Goal: Communication & Community: Participate in discussion

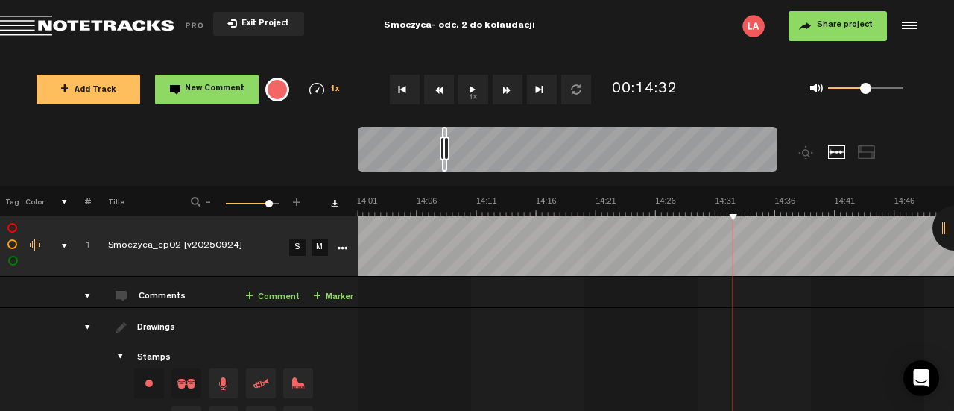
scroll to position [0, 10031]
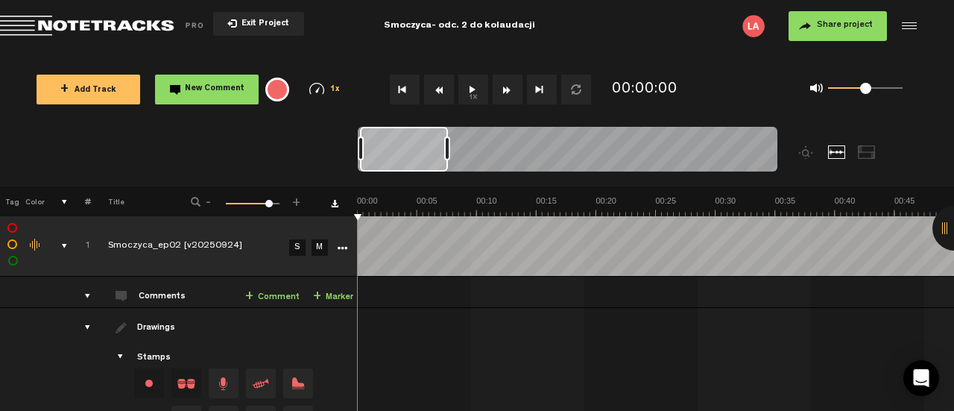
drag, startPoint x: 365, startPoint y: 152, endPoint x: 446, endPoint y: 154, distance: 80.5
click at [447, 152] on div at bounding box center [447, 148] width 6 height 24
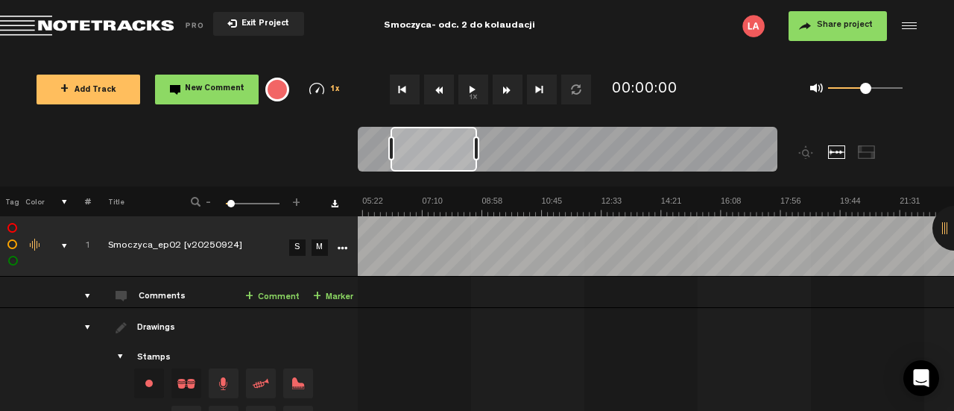
scroll to position [0, 174]
drag, startPoint x: 411, startPoint y: 158, endPoint x: 441, endPoint y: 160, distance: 30.6
click at [441, 160] on div at bounding box center [434, 149] width 86 height 45
click at [863, 90] on div "0 1 0.46" at bounding box center [865, 88] width 75 height 3
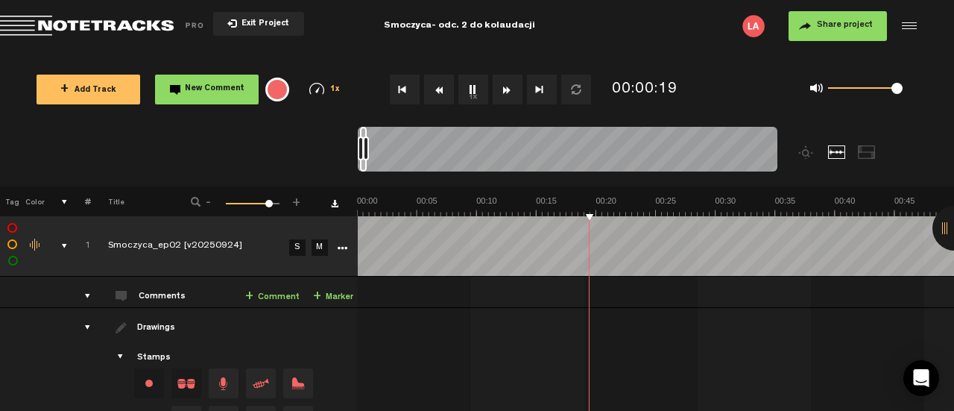
drag, startPoint x: 869, startPoint y: 86, endPoint x: 899, endPoint y: 89, distance: 30.0
click at [899, 89] on span at bounding box center [897, 88] width 11 height 11
drag, startPoint x: 899, startPoint y: 89, endPoint x: 871, endPoint y: 88, distance: 28.3
click at [871, 88] on span at bounding box center [870, 88] width 11 height 11
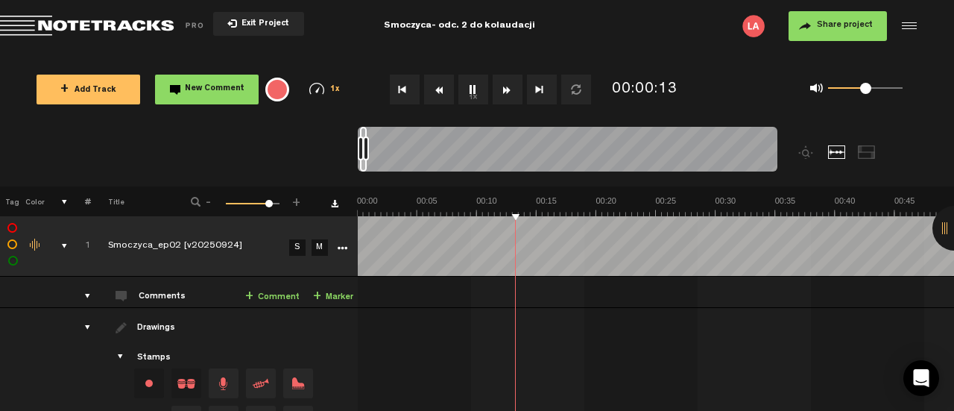
click at [90, 15] on md-toolbar "Exit Project Smoczyca- odc. 2 do kolaudacji Share project Save project" at bounding box center [477, 26] width 954 height 52
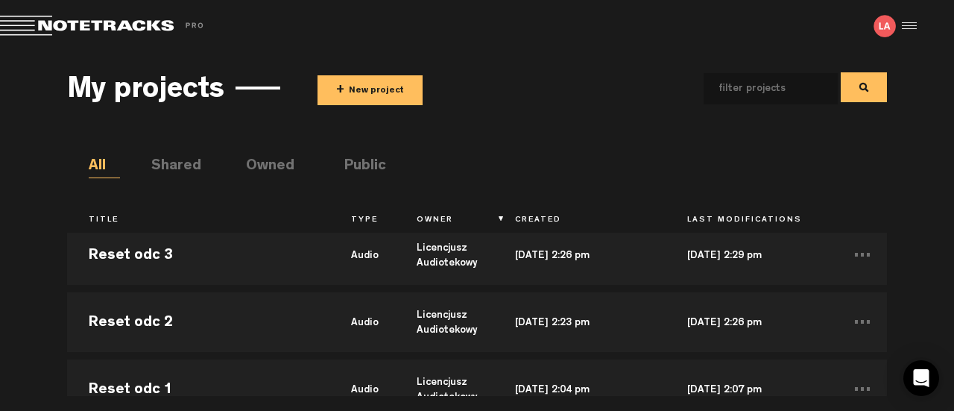
scroll to position [75, 0]
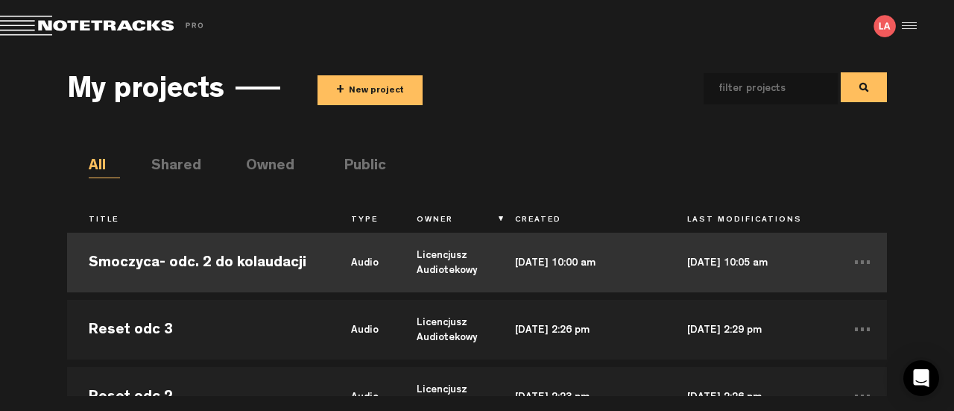
click at [203, 267] on td "Smoczyca- odc. 2 do kolaudacji" at bounding box center [198, 262] width 262 height 67
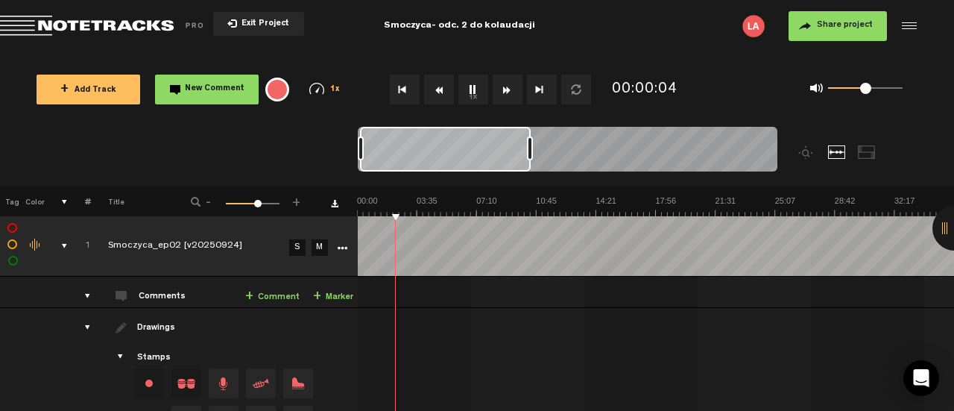
click at [531, 135] on div at bounding box center [568, 152] width 420 height 50
click at [593, 208] on img at bounding box center [954, 205] width 1194 height 21
click at [573, 210] on img at bounding box center [954, 205] width 1194 height 21
click at [602, 211] on img at bounding box center [954, 205] width 1194 height 21
click at [595, 206] on img at bounding box center [954, 205] width 1194 height 21
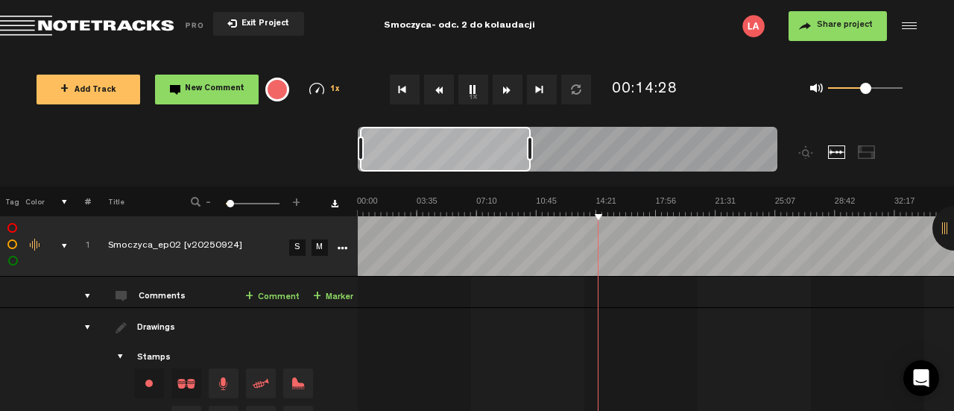
click at [297, 297] on link "+ Comment" at bounding box center [272, 296] width 54 height 17
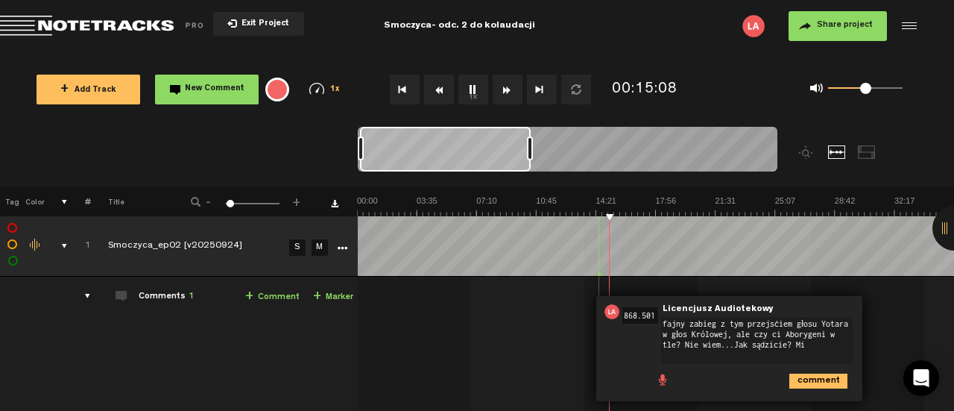
type textarea "fajny zabieg z tym przejściem głosu Yotara w głos Królowej, ale czy ci Aborygen…"
click at [813, 373] on icon "comment" at bounding box center [818, 380] width 58 height 15
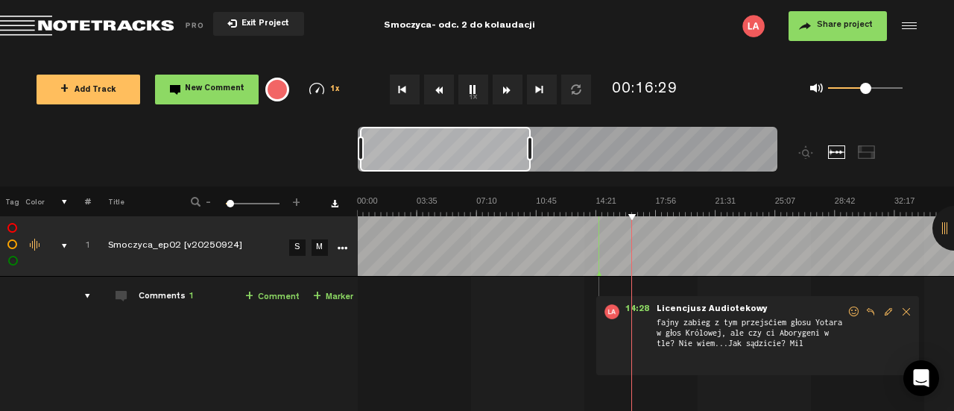
click at [439, 92] on button "Rewind" at bounding box center [439, 90] width 30 height 30
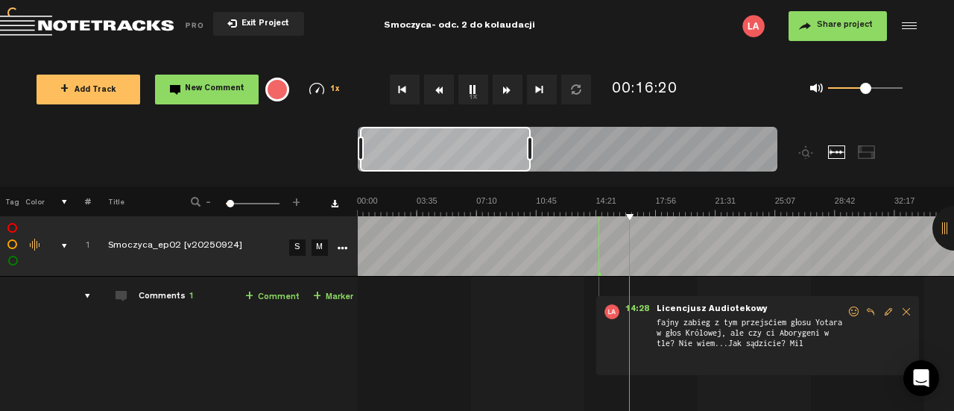
click at [439, 92] on button "Rewind" at bounding box center [439, 90] width 30 height 30
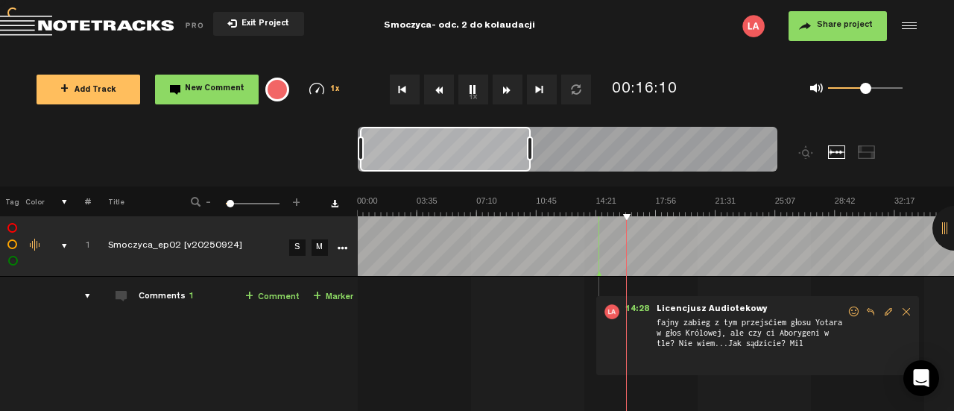
click at [439, 92] on button "Rewind" at bounding box center [439, 90] width 30 height 30
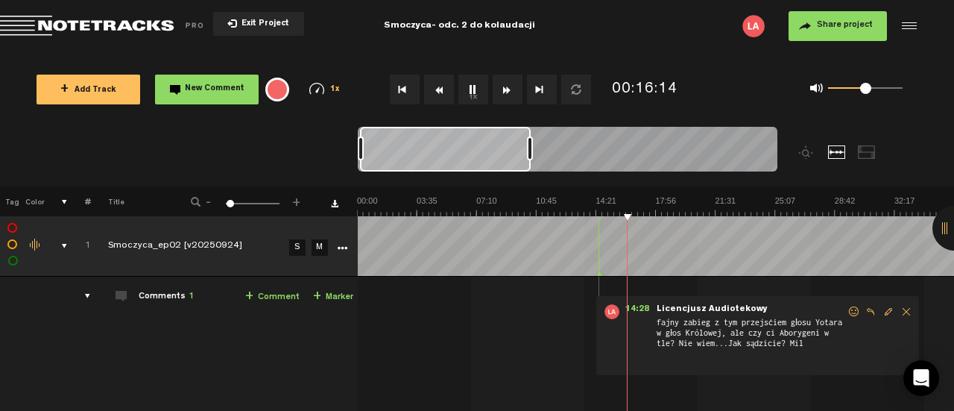
click at [428, 96] on button "Rewind" at bounding box center [439, 90] width 30 height 30
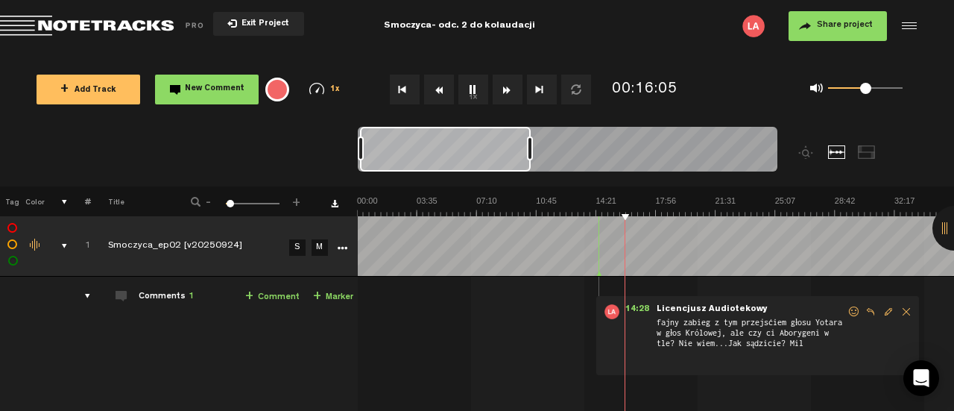
click at [428, 97] on button "Rewind" at bounding box center [439, 90] width 30 height 30
click at [274, 297] on link "+ Comment" at bounding box center [272, 296] width 54 height 17
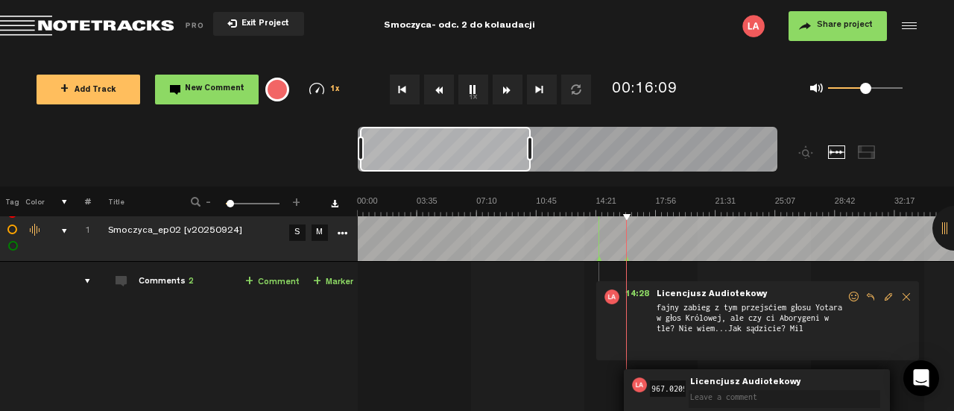
scroll to position [89, 0]
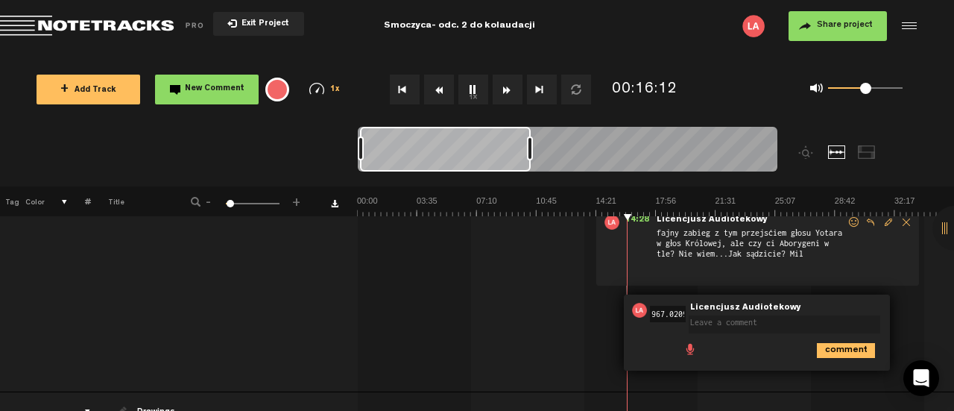
type textarea "n"
type textarea "C"
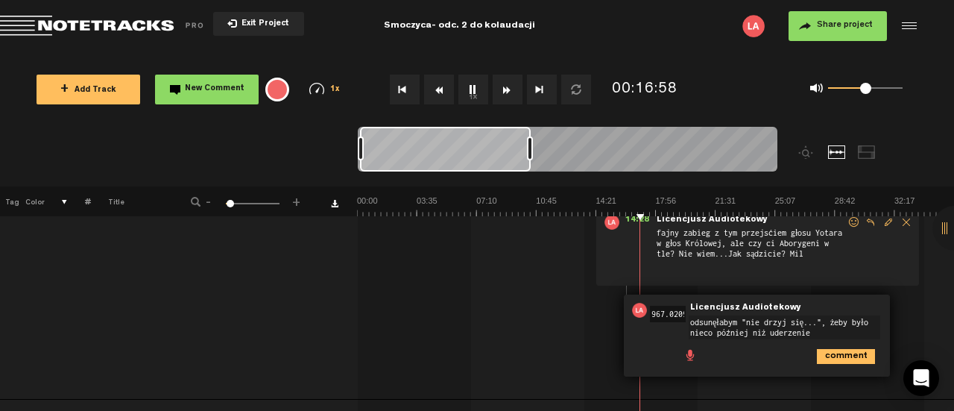
type textarea "odsunęłabym "nie drzyj się...", żeby było nieco później niż uderzenie"
click at [827, 351] on icon "comment" at bounding box center [846, 356] width 58 height 15
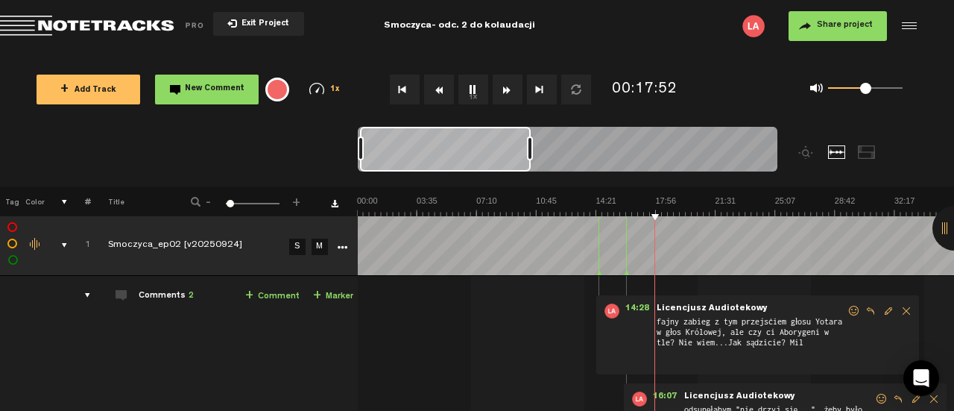
scroll to position [0, 0]
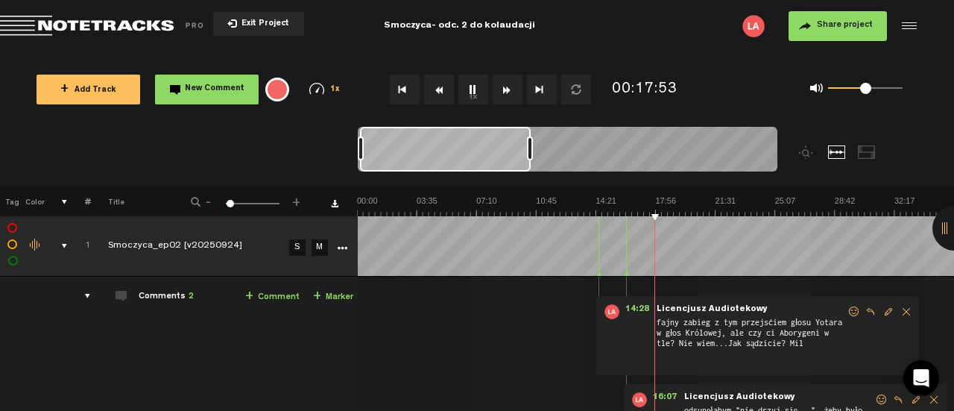
click at [607, 211] on img at bounding box center [954, 205] width 1194 height 21
click at [579, 213] on img at bounding box center [954, 205] width 1194 height 21
click at [441, 87] on button "Rewind" at bounding box center [439, 90] width 30 height 30
click at [441, 88] on button "Rewind" at bounding box center [439, 90] width 30 height 30
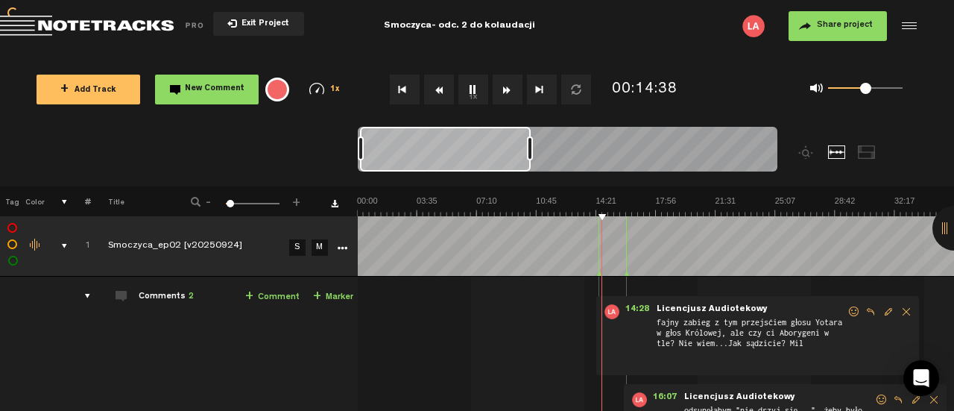
click at [441, 88] on button "Rewind" at bounding box center [439, 90] width 30 height 30
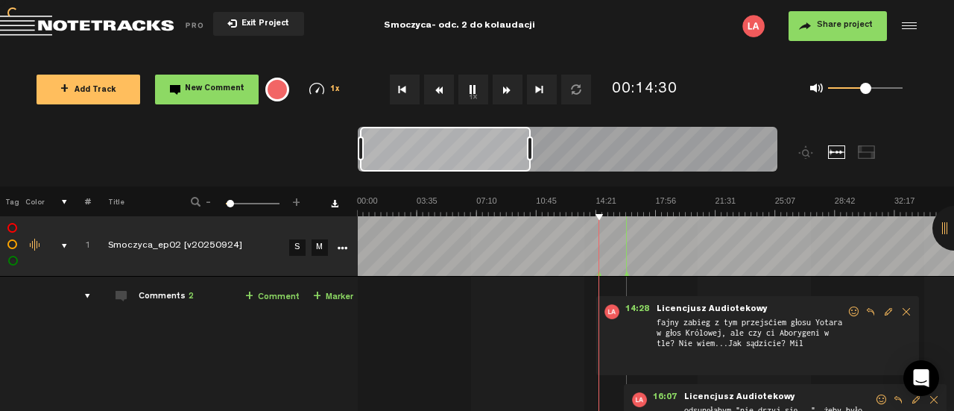
click at [441, 88] on button "Rewind" at bounding box center [439, 90] width 30 height 30
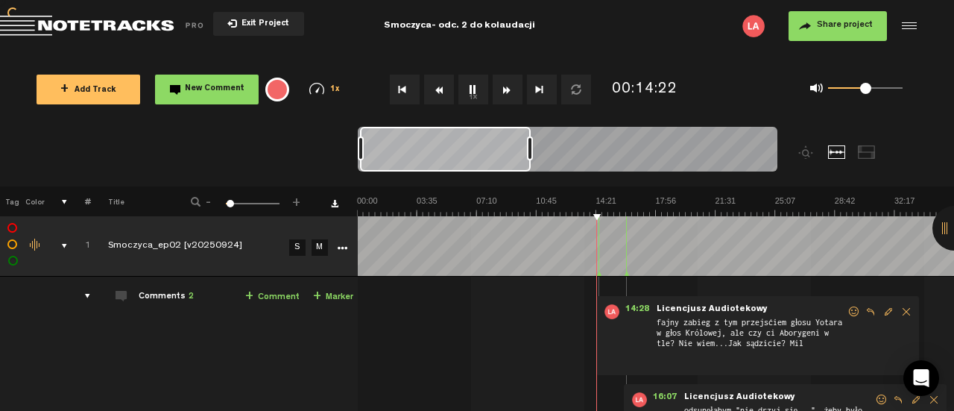
click at [441, 89] on button "Rewind" at bounding box center [439, 90] width 30 height 30
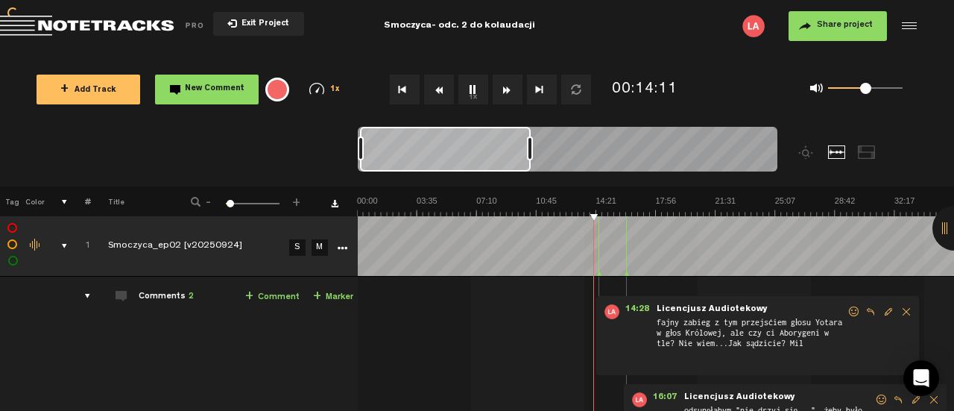
click at [441, 89] on button "Rewind" at bounding box center [439, 90] width 30 height 30
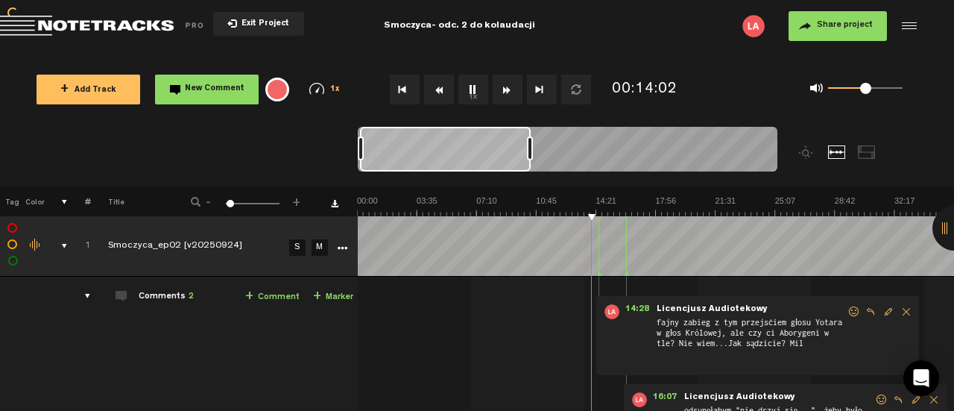
click at [441, 89] on button "Rewind" at bounding box center [439, 90] width 30 height 30
click at [440, 92] on button "Rewind" at bounding box center [439, 90] width 30 height 30
click at [286, 297] on link "+ Comment" at bounding box center [272, 296] width 54 height 17
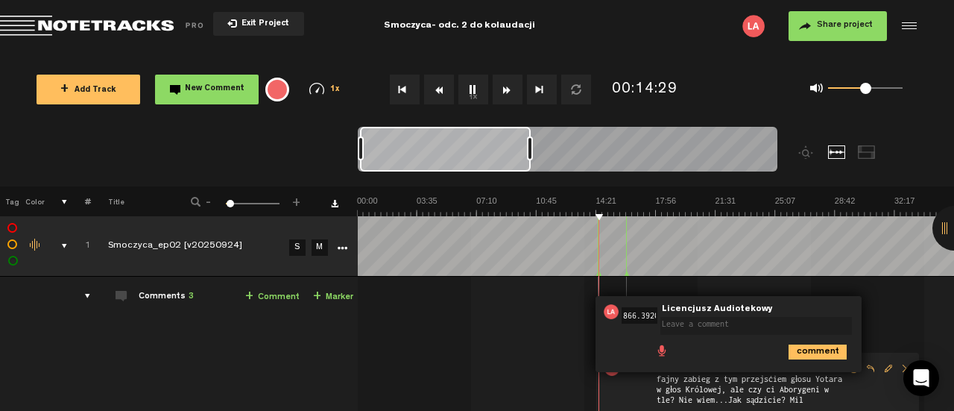
click at [728, 324] on textarea at bounding box center [756, 326] width 192 height 18
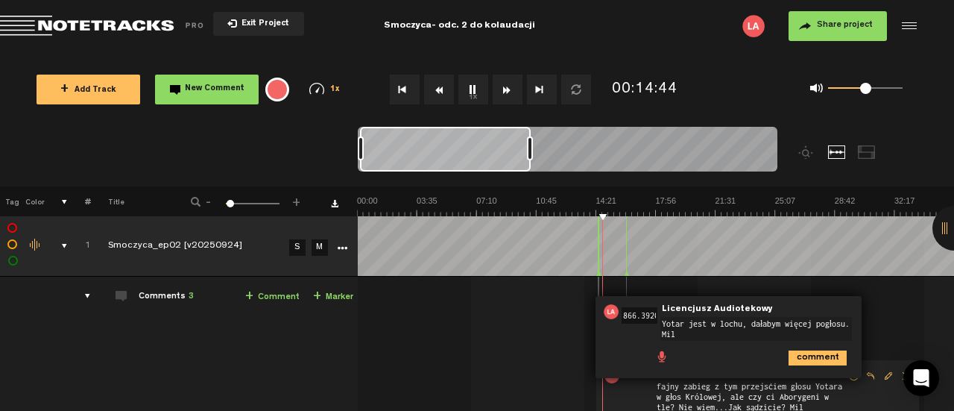
type textarea "Yotar jest w lochu, dałabym więcej pogłosu. Mil"
click at [828, 359] on icon "comment" at bounding box center [818, 357] width 58 height 15
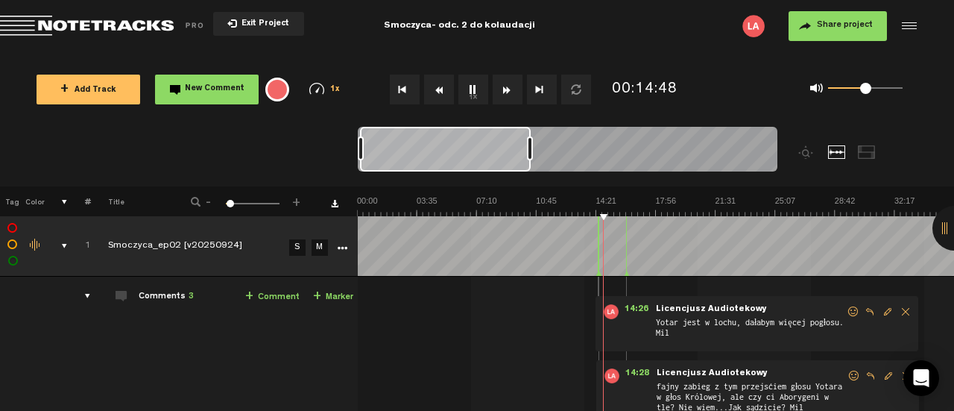
click at [629, 212] on img at bounding box center [954, 205] width 1194 height 21
